Goal: Transaction & Acquisition: Purchase product/service

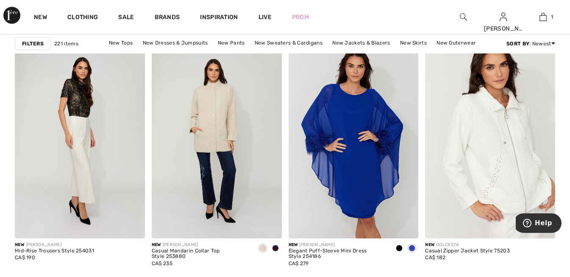
scroll to position [1653, 0]
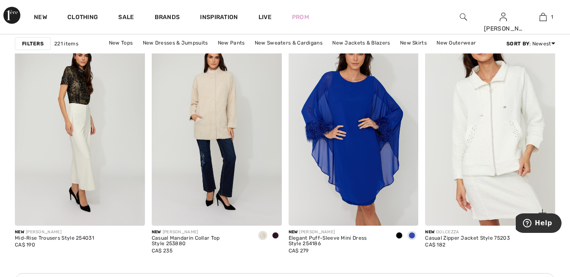
click at [504, 153] on img at bounding box center [490, 128] width 130 height 195
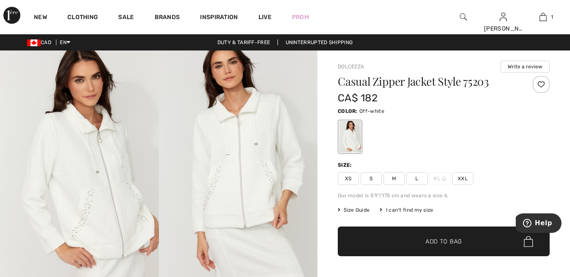
click at [359, 210] on span "Size Guide" at bounding box center [354, 210] width 32 height 8
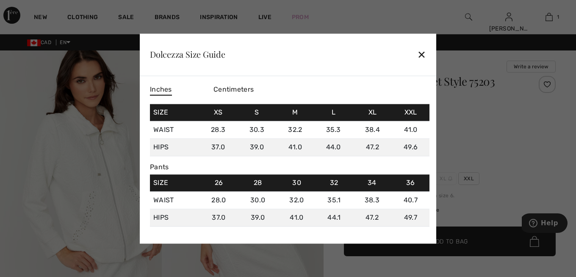
click at [425, 51] on div "✕" at bounding box center [421, 55] width 9 height 18
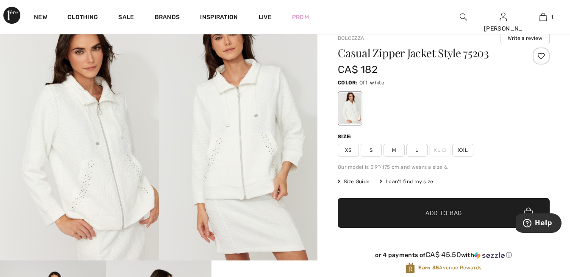
scroll to position [42, 0]
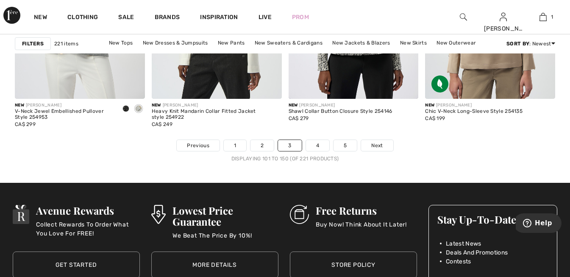
scroll to position [3686, 0]
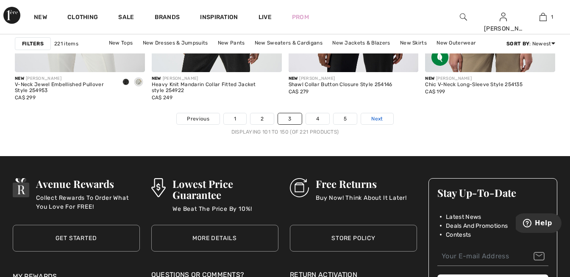
click at [371, 121] on span "Next" at bounding box center [376, 119] width 11 height 8
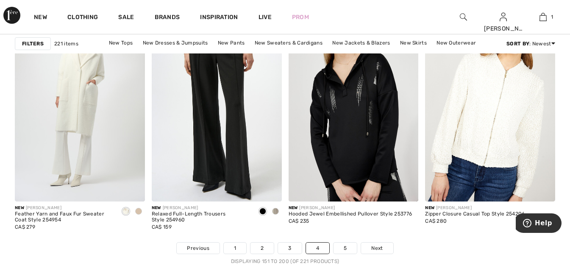
scroll to position [3584, 0]
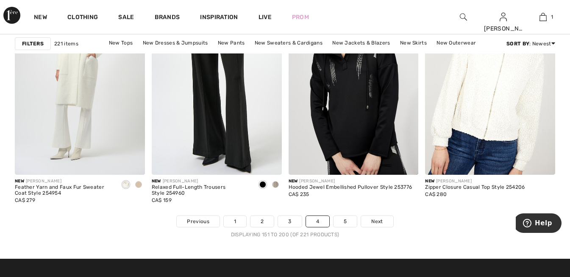
click at [372, 215] on li "Next" at bounding box center [377, 221] width 33 height 12
click at [350, 220] on link "5" at bounding box center [345, 221] width 23 height 11
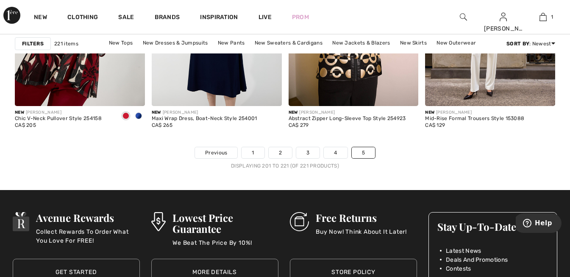
scroll to position [1533, 0]
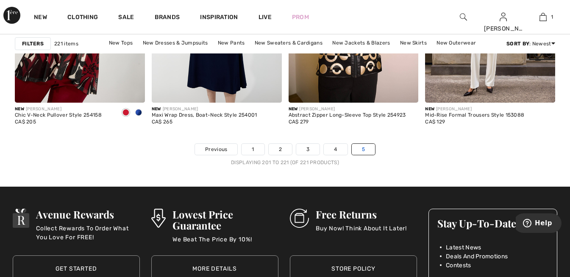
click at [359, 147] on link "5" at bounding box center [363, 149] width 23 height 11
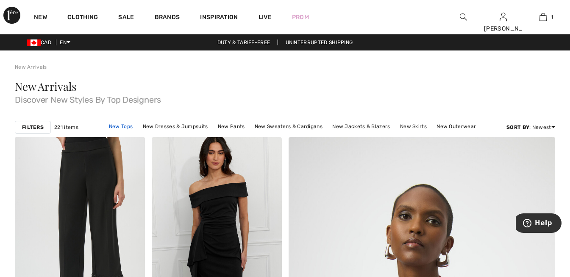
click at [122, 125] on link "New Tops" at bounding box center [121, 126] width 32 height 11
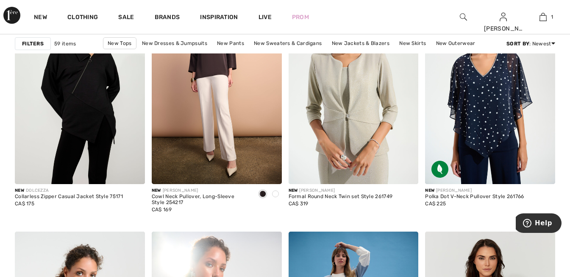
scroll to position [578, 0]
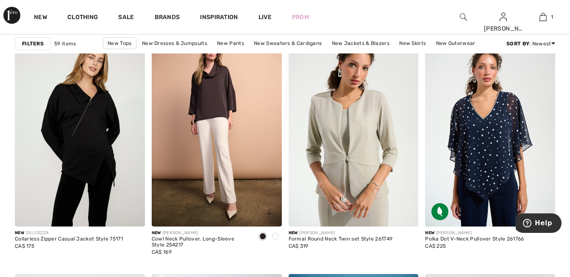
click at [277, 234] on span at bounding box center [275, 236] width 7 height 7
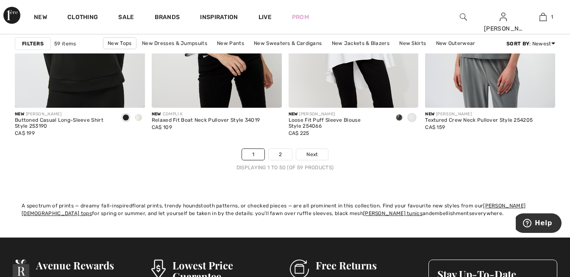
scroll to position [3645, 0]
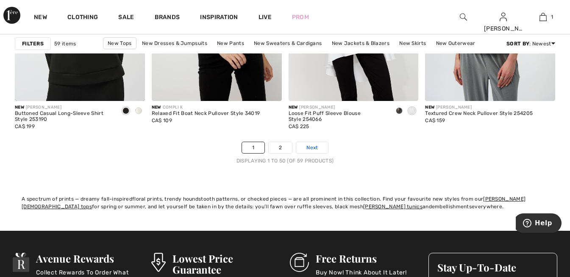
click at [311, 147] on span "Next" at bounding box center [311, 148] width 11 height 8
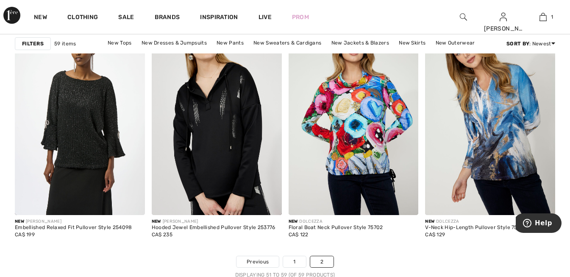
scroll to position [584, 0]
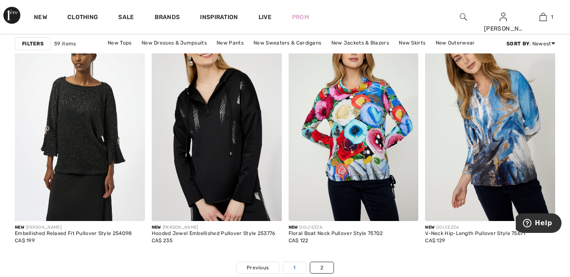
click at [293, 267] on link "1" at bounding box center [294, 267] width 22 height 11
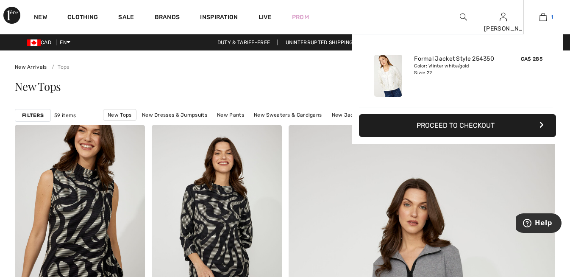
click at [542, 19] on img at bounding box center [542, 17] width 7 height 10
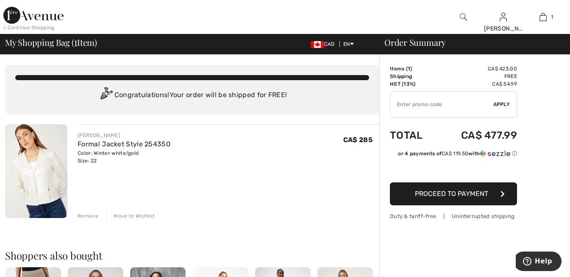
click at [451, 192] on span "Proceed to Payment" at bounding box center [451, 193] width 73 height 8
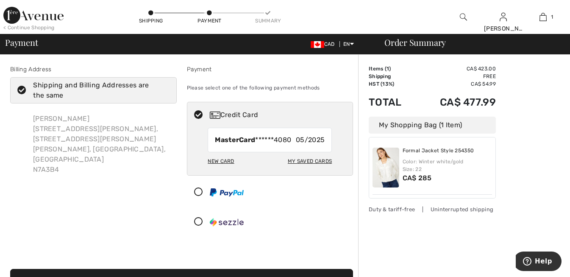
click at [384, 164] on img at bounding box center [386, 167] width 27 height 40
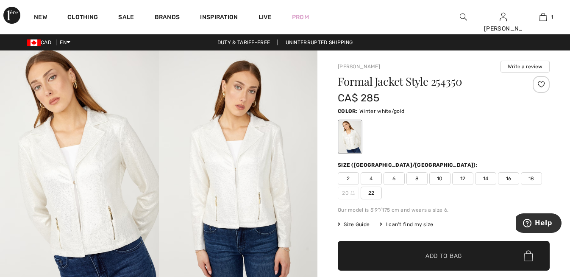
click at [250, 174] on img at bounding box center [238, 169] width 159 height 238
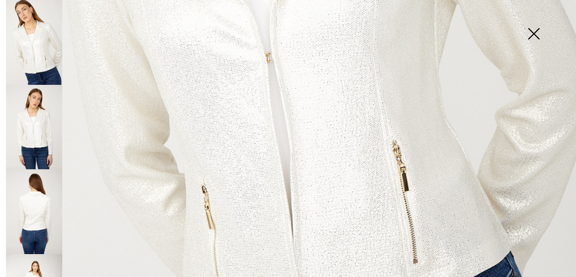
scroll to position [424, 0]
click at [39, 114] on img at bounding box center [34, 127] width 56 height 85
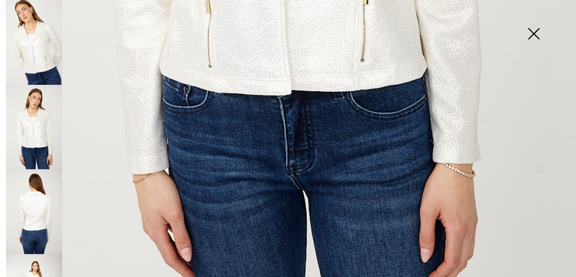
scroll to position [578, 0]
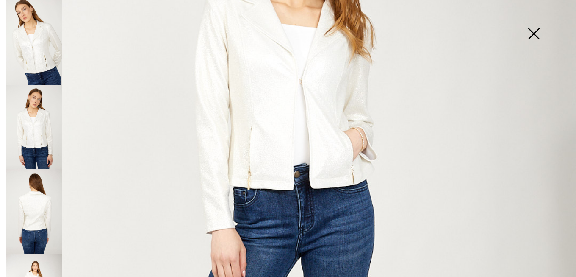
scroll to position [155, 0]
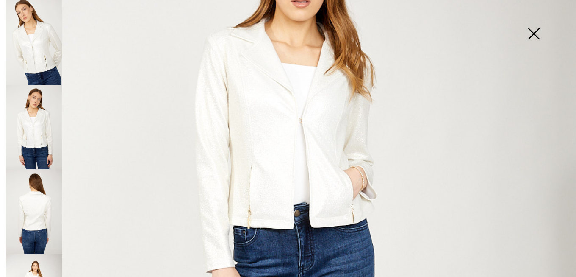
click at [39, 195] on img at bounding box center [34, 211] width 56 height 85
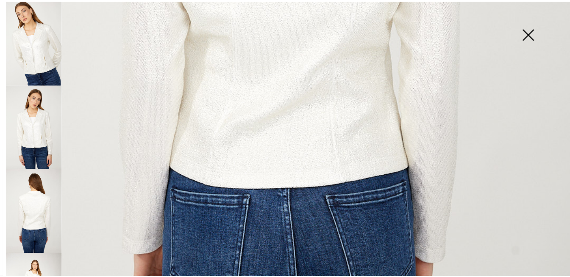
scroll to position [451, 0]
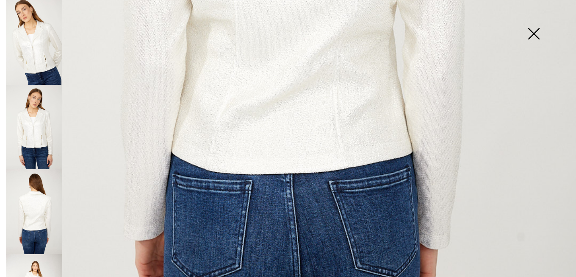
click at [529, 28] on img at bounding box center [534, 35] width 42 height 44
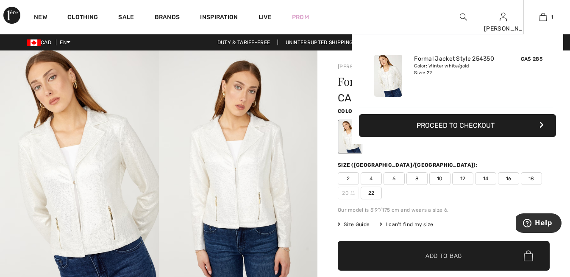
click at [453, 125] on button "Proceed to Checkout" at bounding box center [457, 125] width 197 height 23
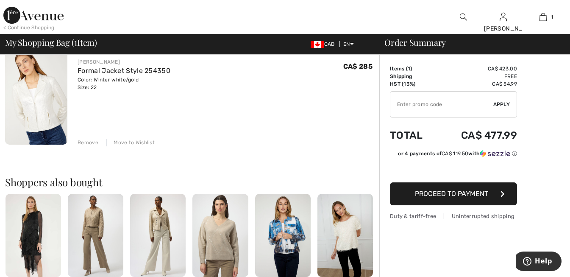
scroll to position [85, 0]
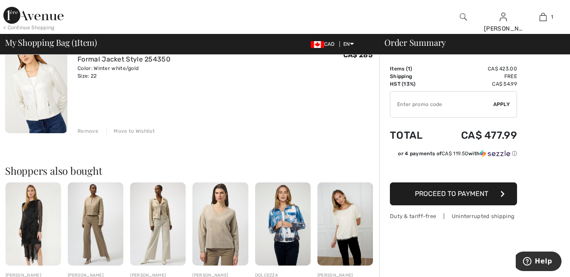
click at [154, 208] on img at bounding box center [158, 223] width 56 height 83
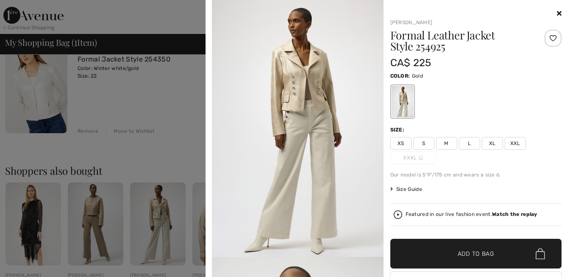
click at [513, 144] on span "XXL" at bounding box center [515, 143] width 21 height 13
click at [557, 13] on icon at bounding box center [559, 13] width 5 height 7
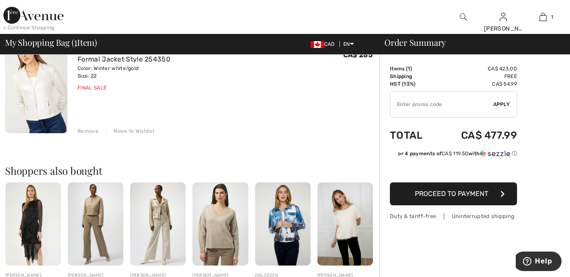
click at [345, 225] on img at bounding box center [345, 223] width 56 height 83
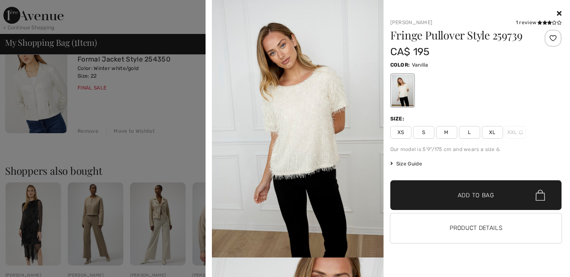
click at [558, 13] on icon at bounding box center [559, 13] width 5 height 7
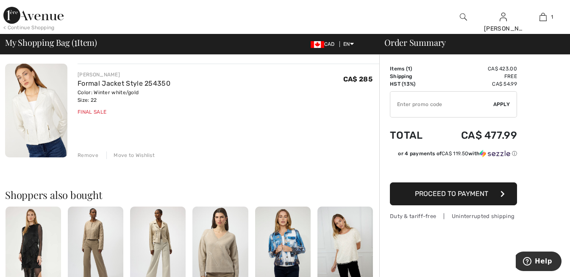
scroll to position [42, 0]
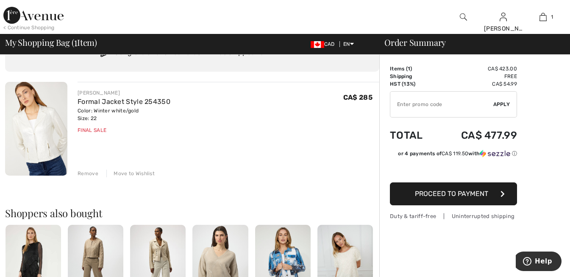
click at [92, 173] on div "Remove" at bounding box center [88, 174] width 21 height 8
